Goal: Communication & Community: Participate in discussion

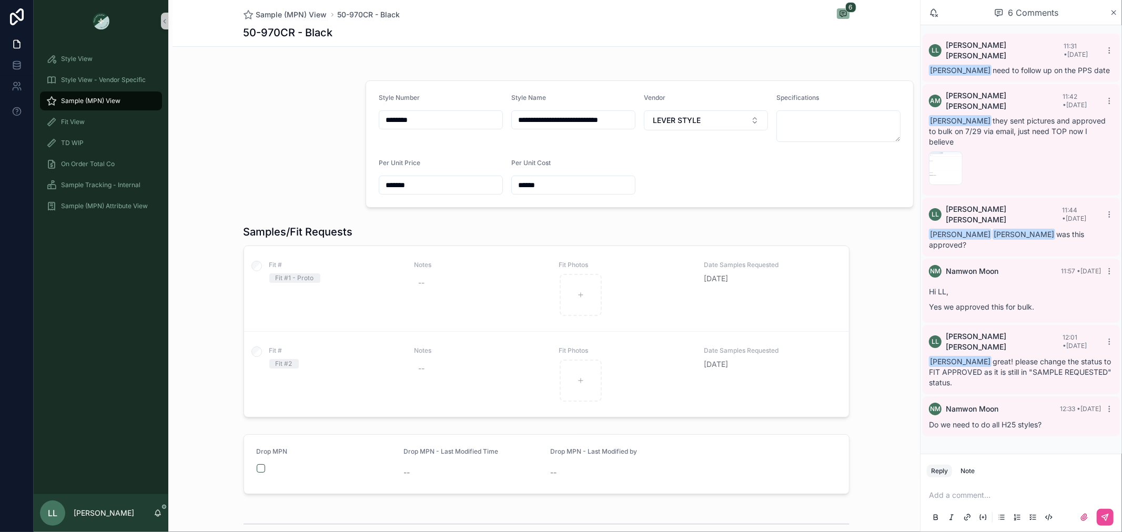
scroll to position [13, 0]
click at [986, 492] on p "scrollable content" at bounding box center [1023, 495] width 189 height 11
click at [960, 465] on button "Note" at bounding box center [967, 471] width 23 height 13
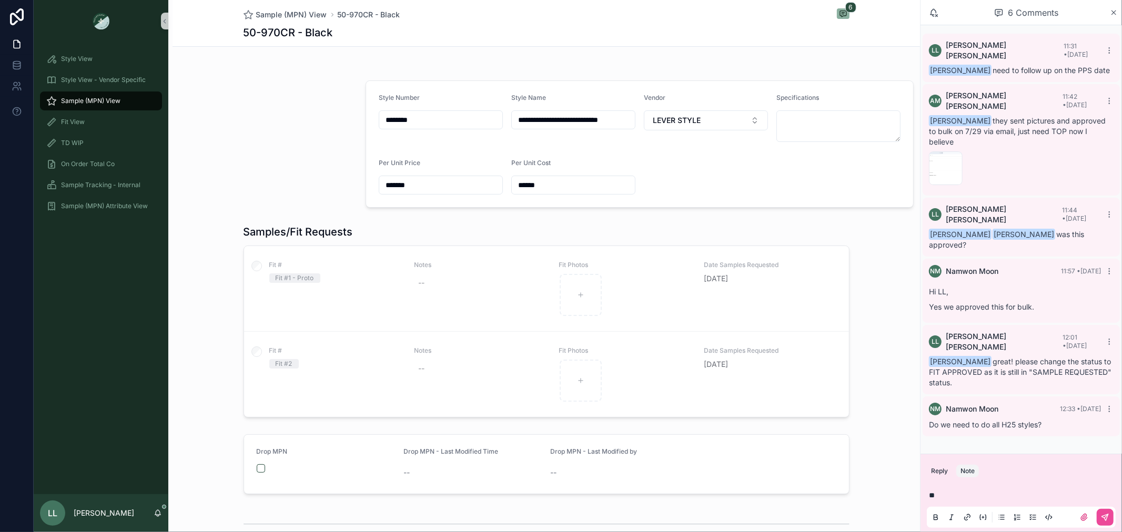
click at [948, 500] on p "*" at bounding box center [1023, 495] width 189 height 11
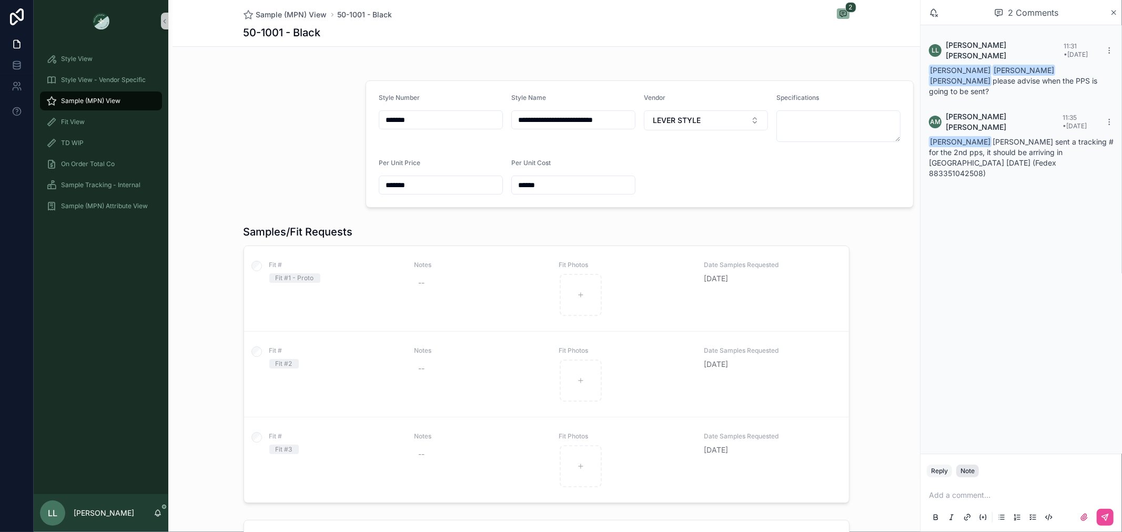
click at [966, 473] on div "Note" at bounding box center [967, 471] width 14 height 8
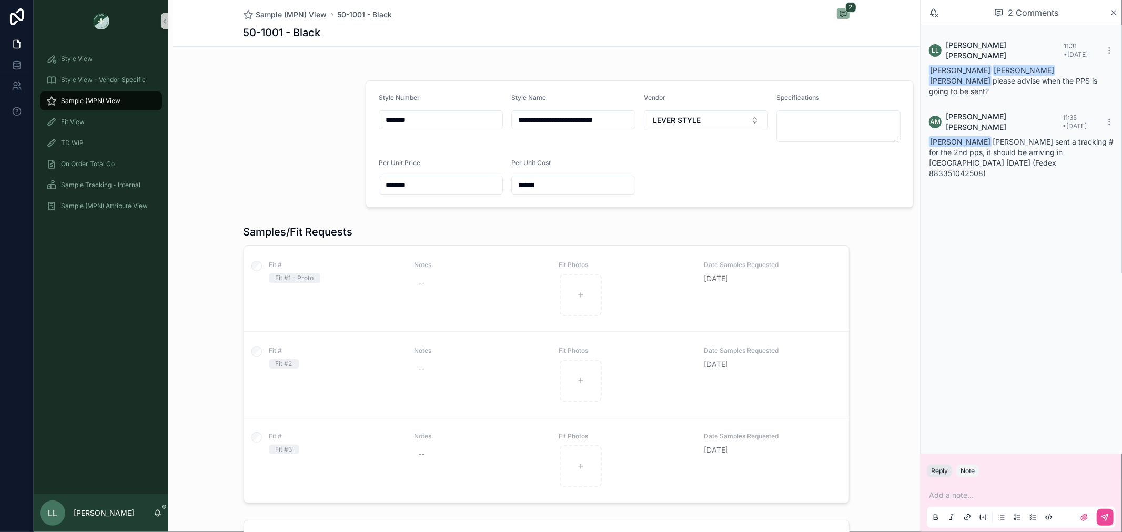
click at [937, 471] on button "Reply" at bounding box center [939, 471] width 25 height 13
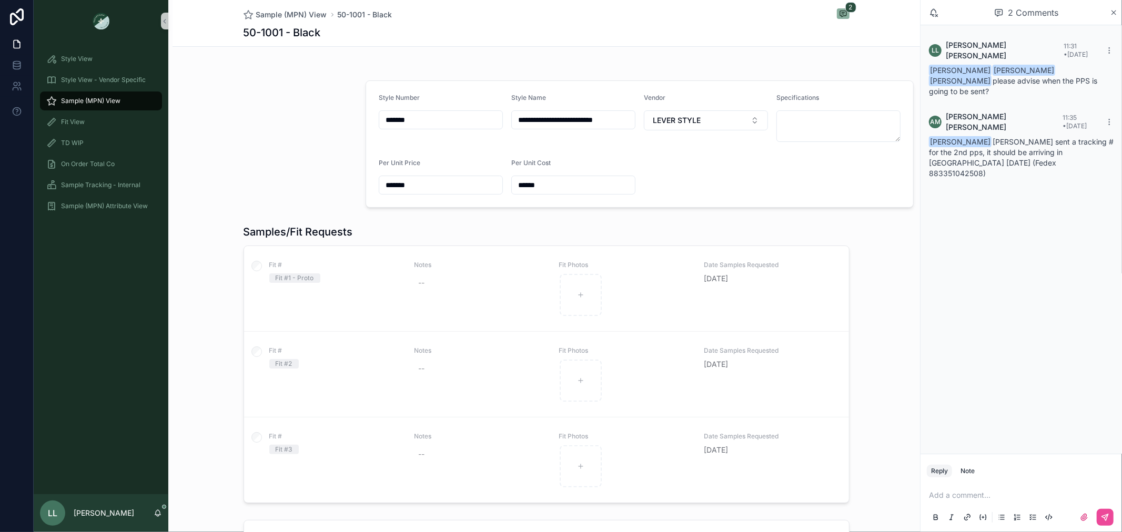
click at [938, 501] on p "scrollable content" at bounding box center [1023, 495] width 189 height 11
